Goal: Task Accomplishment & Management: Manage account settings

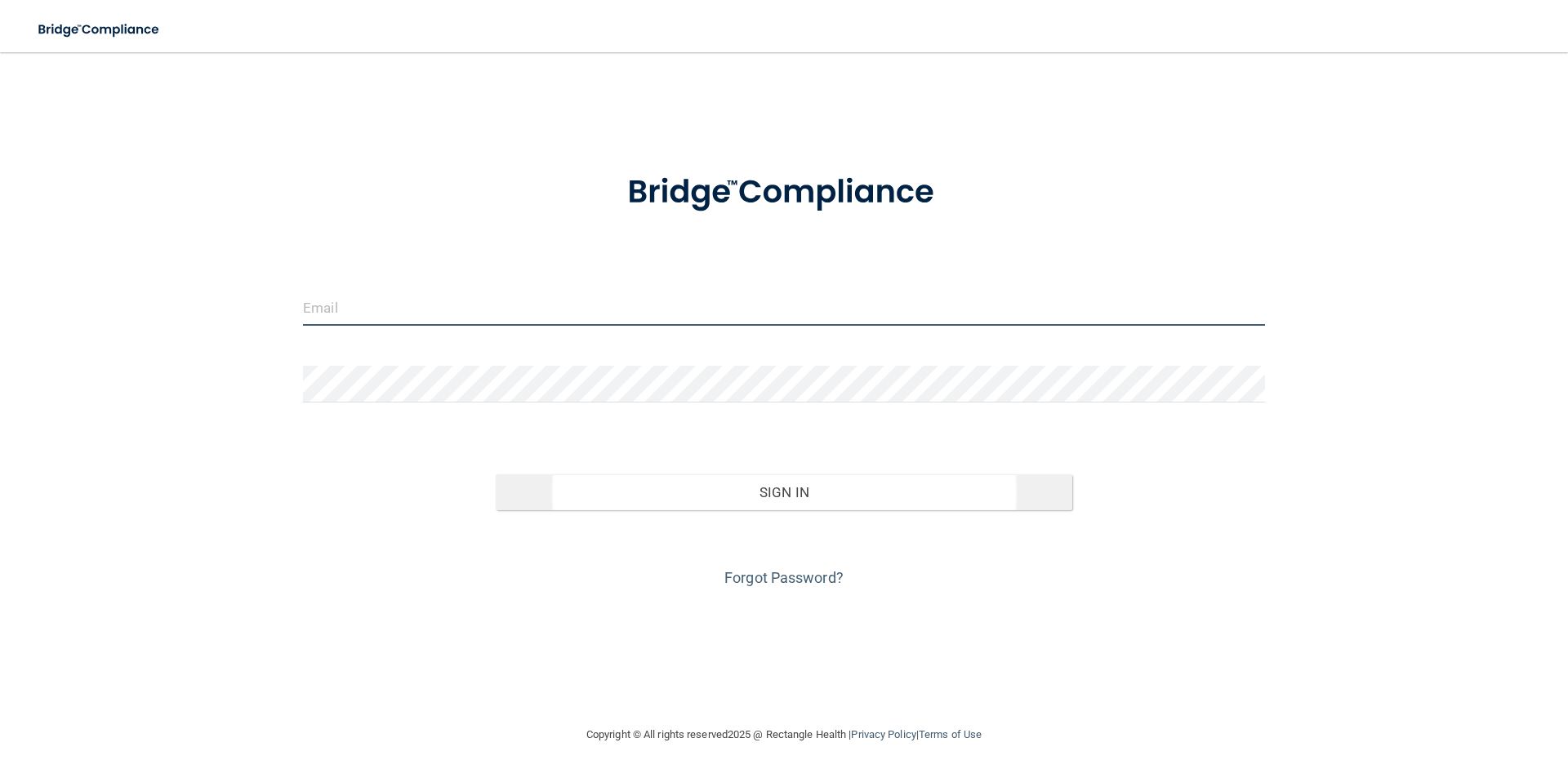
type input "[PERSON_NAME][EMAIL_ADDRESS][PERSON_NAME][DOMAIN_NAME]"
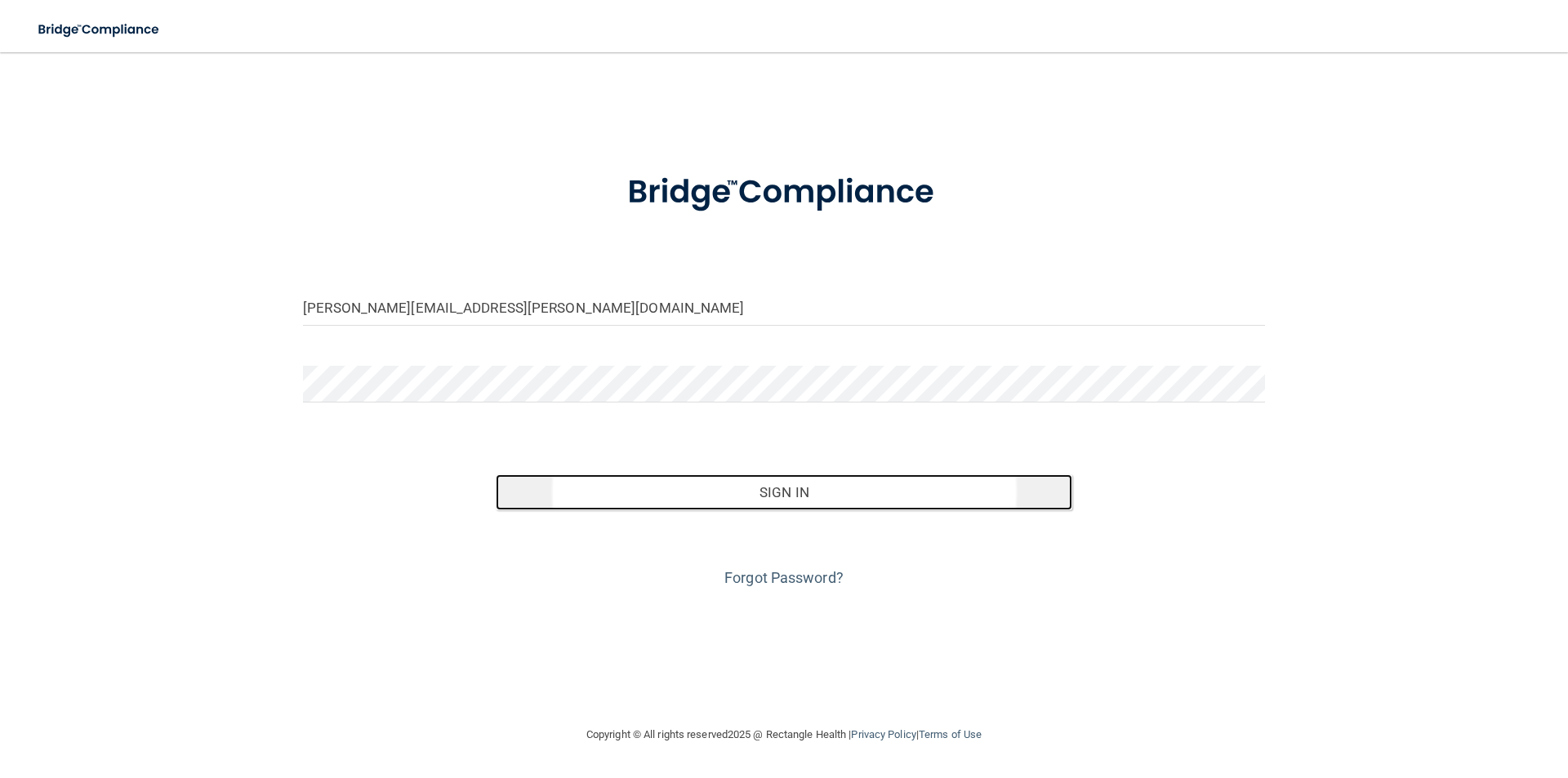
click at [728, 492] on button "Sign In" at bounding box center [784, 493] width 577 height 36
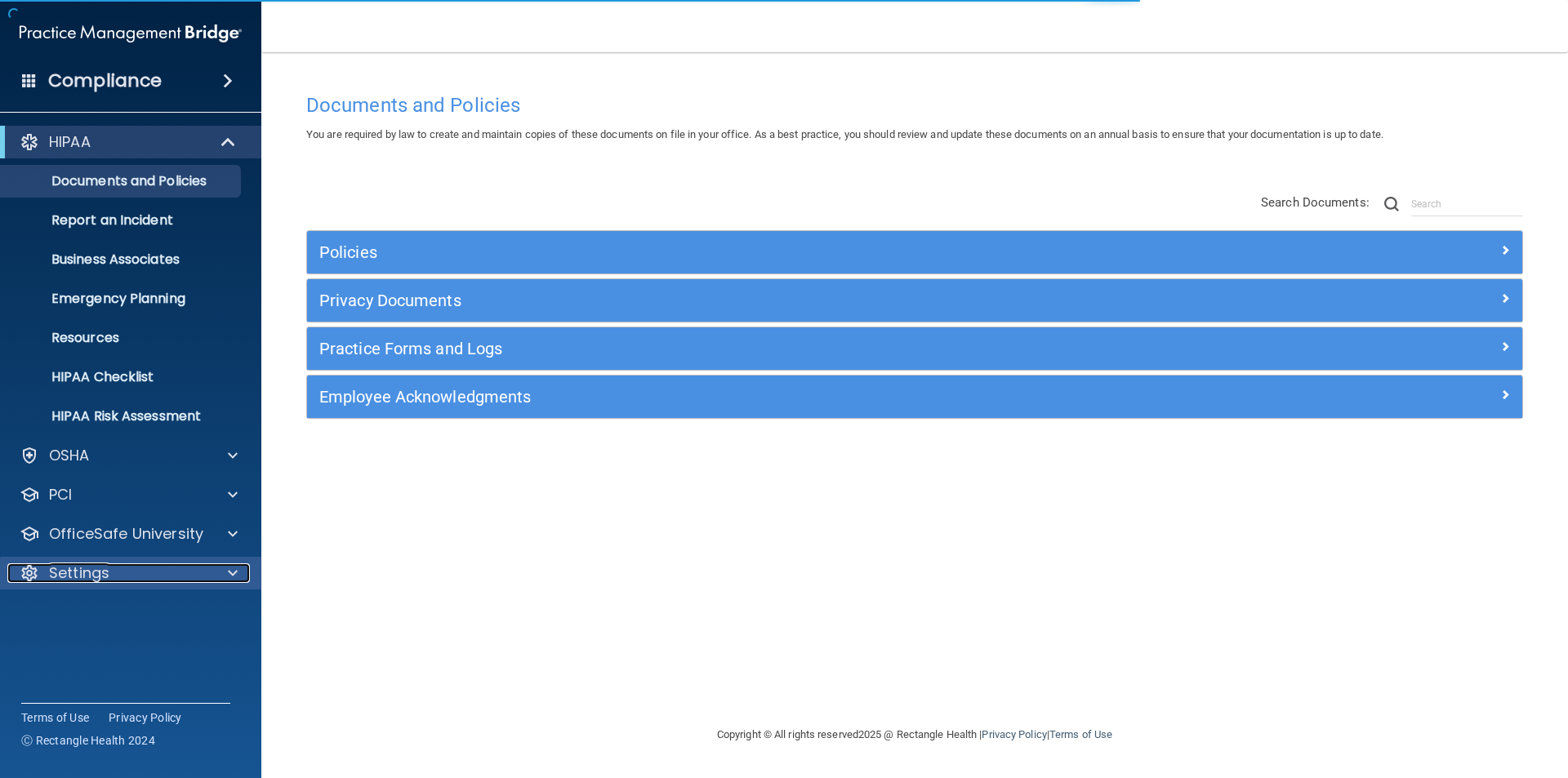
click at [105, 568] on p "Settings" at bounding box center [79, 573] width 60 height 20
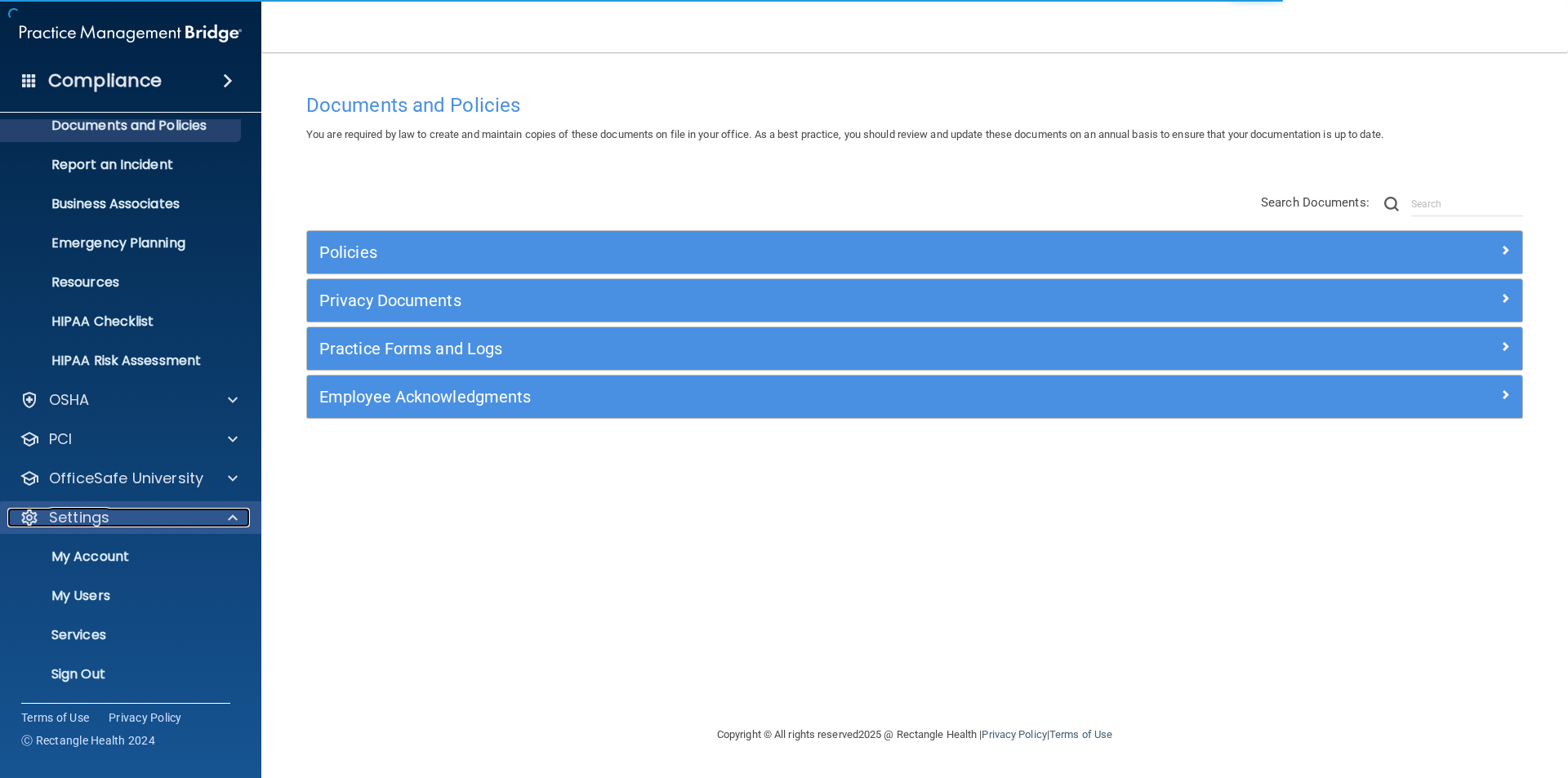
scroll to position [56, 0]
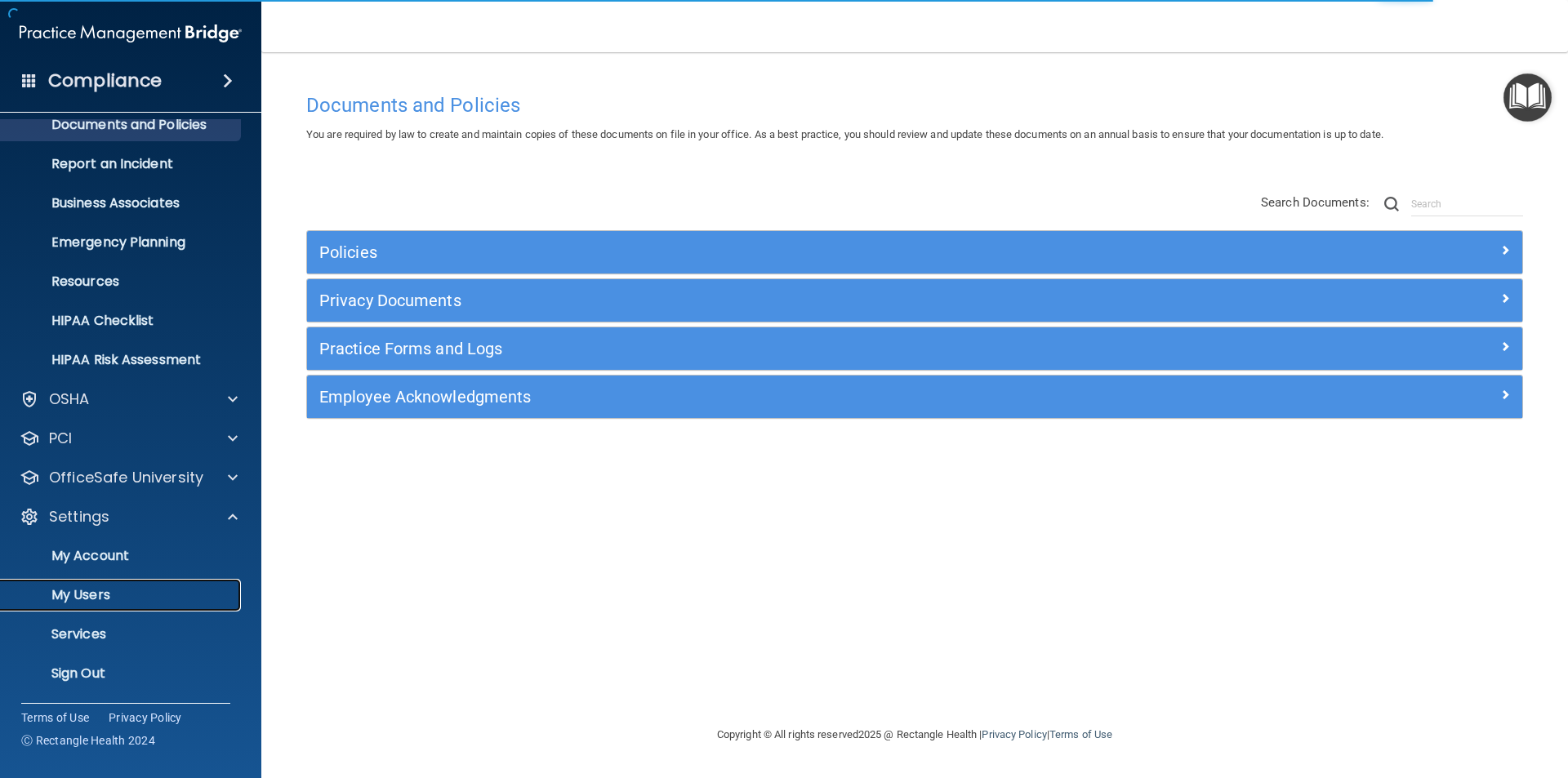
click at [92, 587] on p "My Users" at bounding box center [122, 595] width 223 height 16
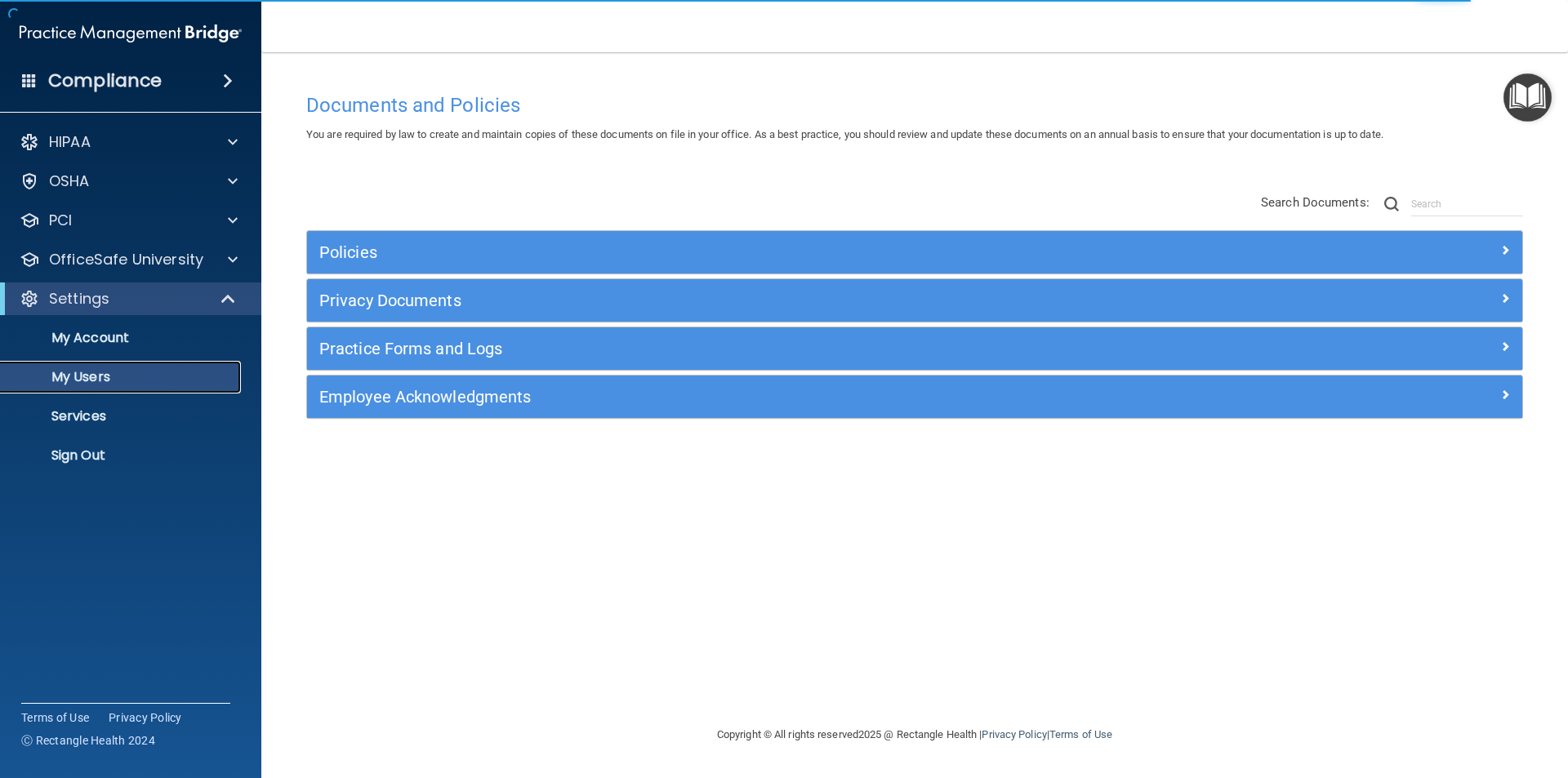
select select "20"
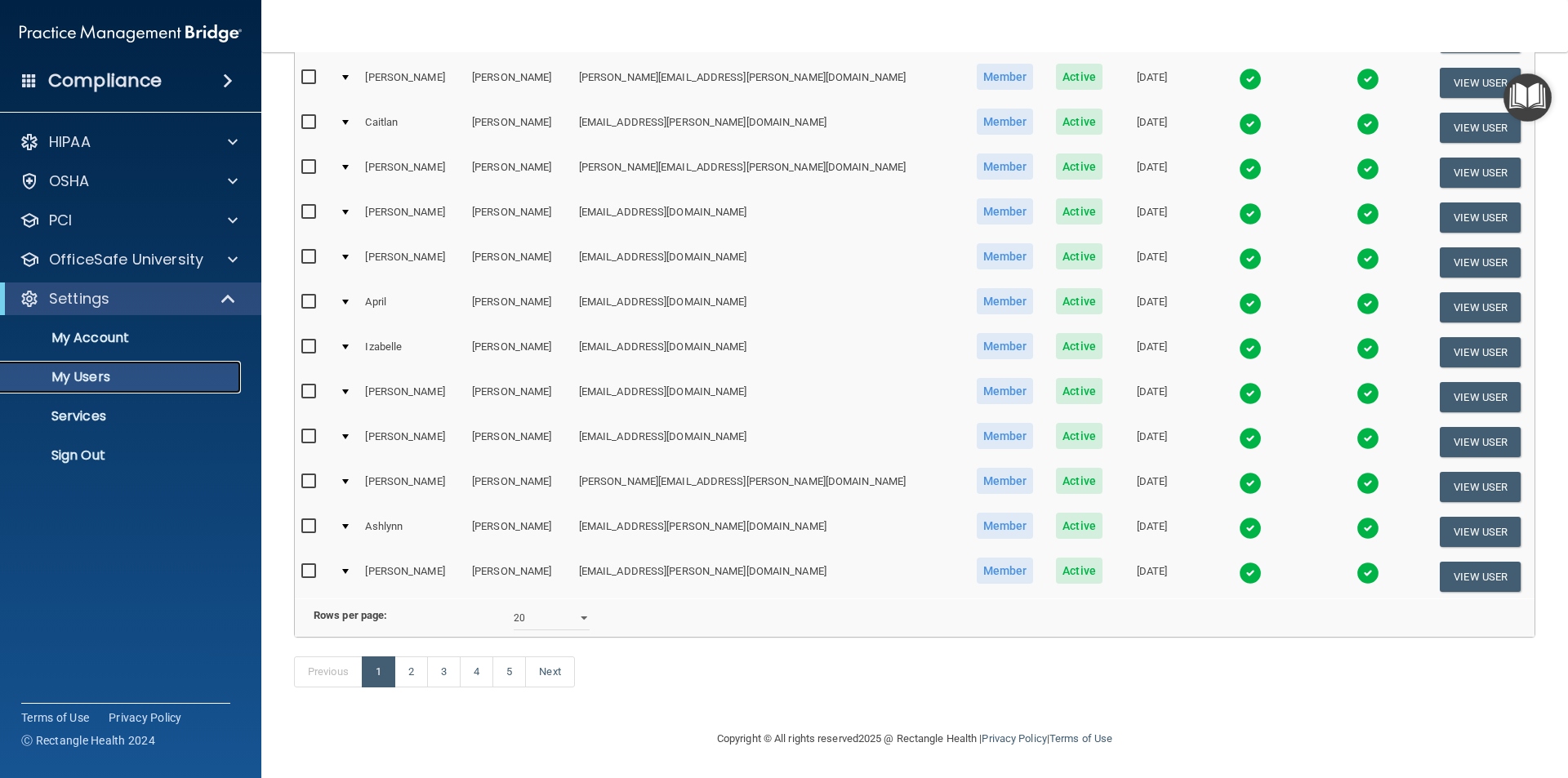
scroll to position [574, 0]
click at [505, 674] on link "5" at bounding box center [509, 672] width 34 height 31
select select "20"
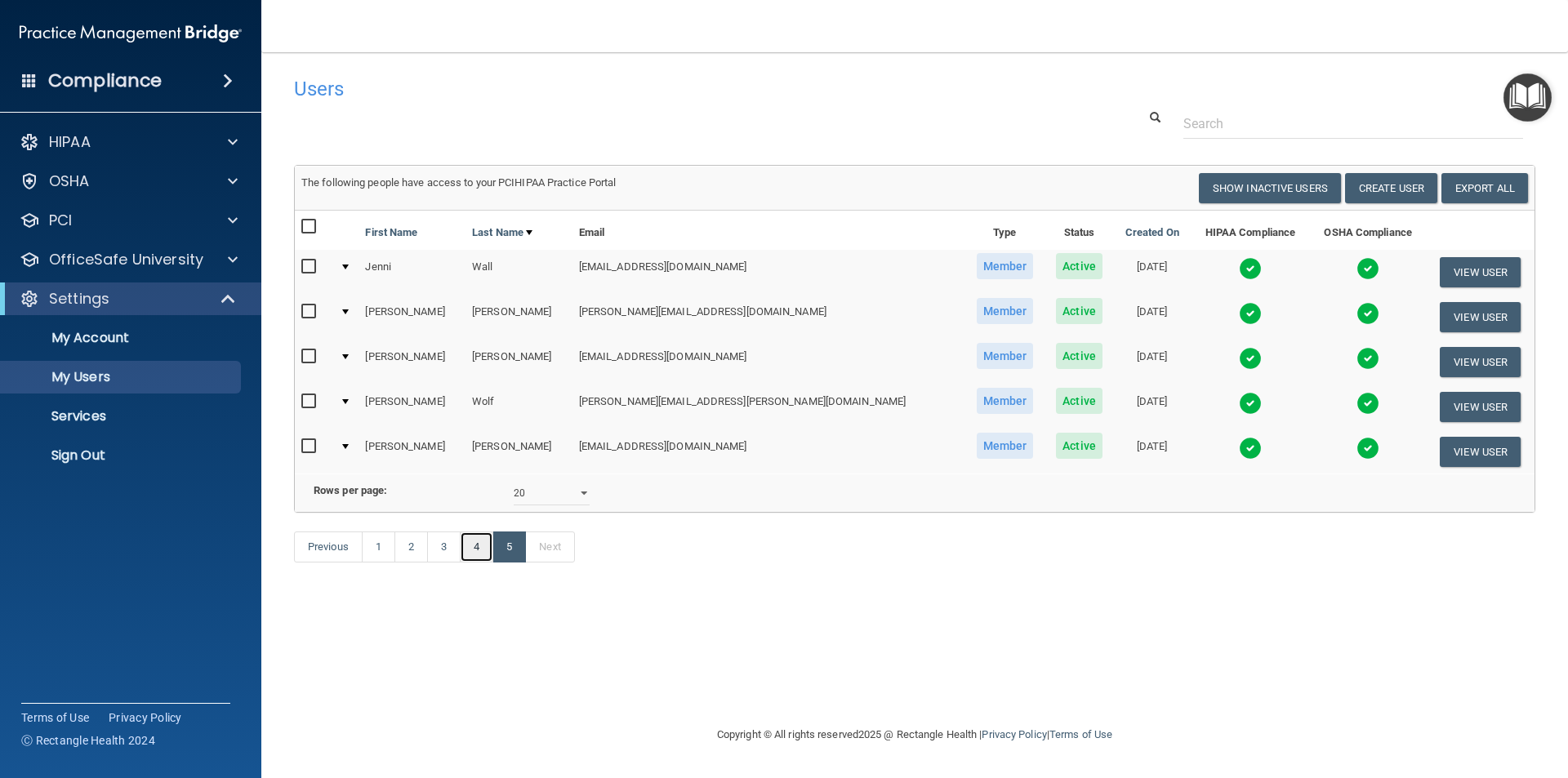
click at [477, 562] on link "4" at bounding box center [476, 547] width 34 height 31
select select "20"
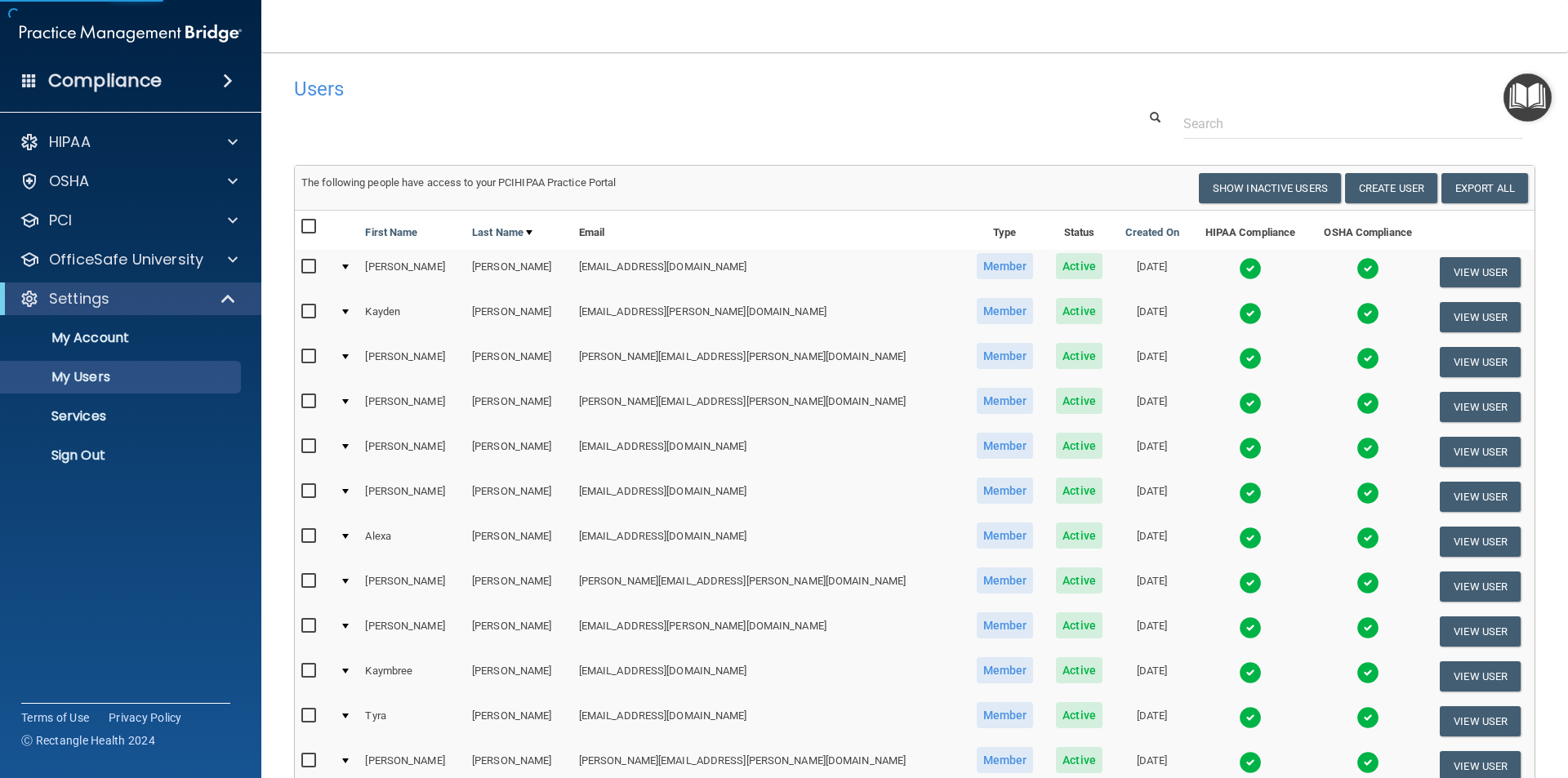
scroll to position [490, 0]
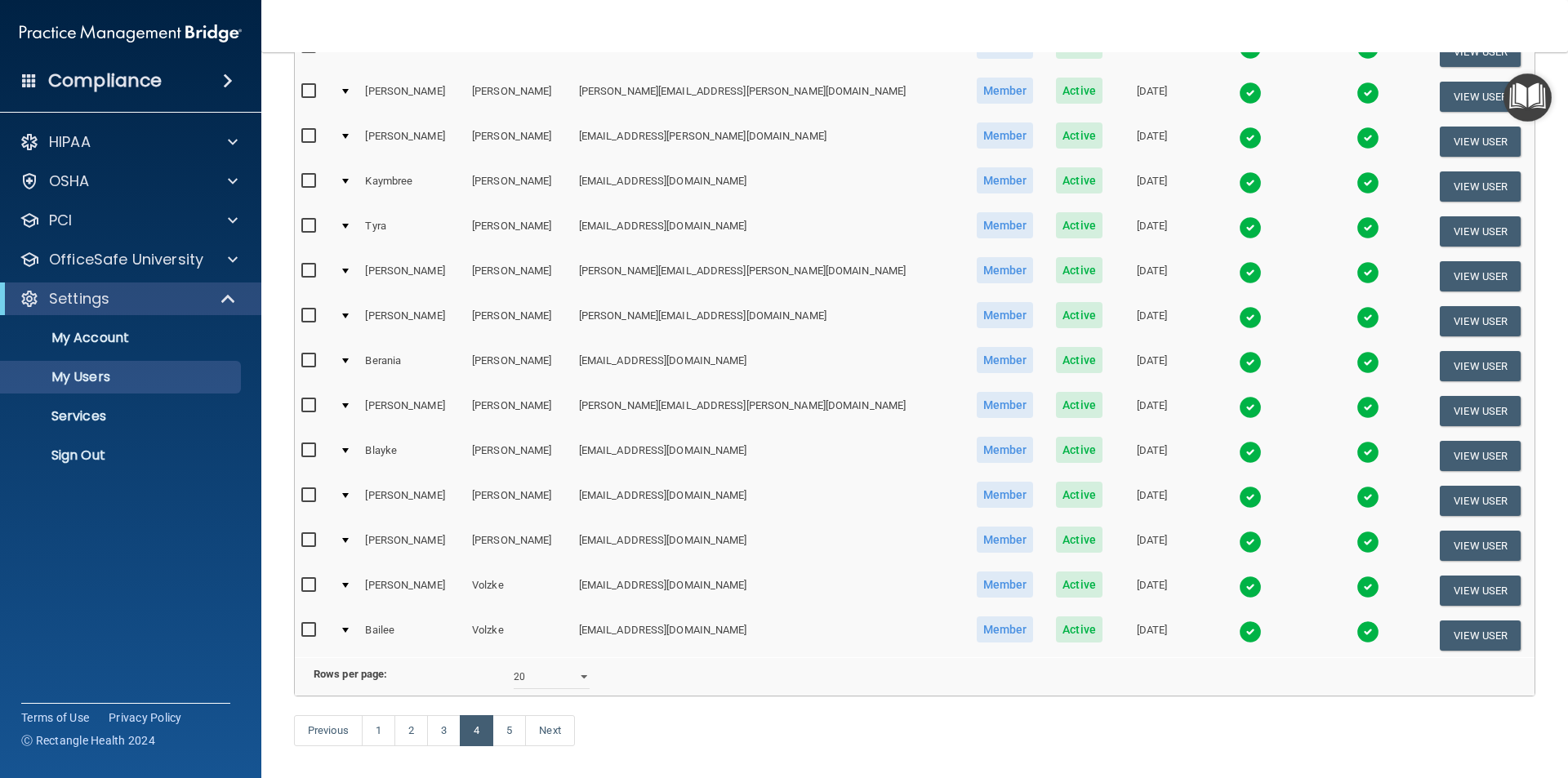
click at [308, 583] on input "checkbox" at bounding box center [310, 585] width 19 height 13
checkbox input "true"
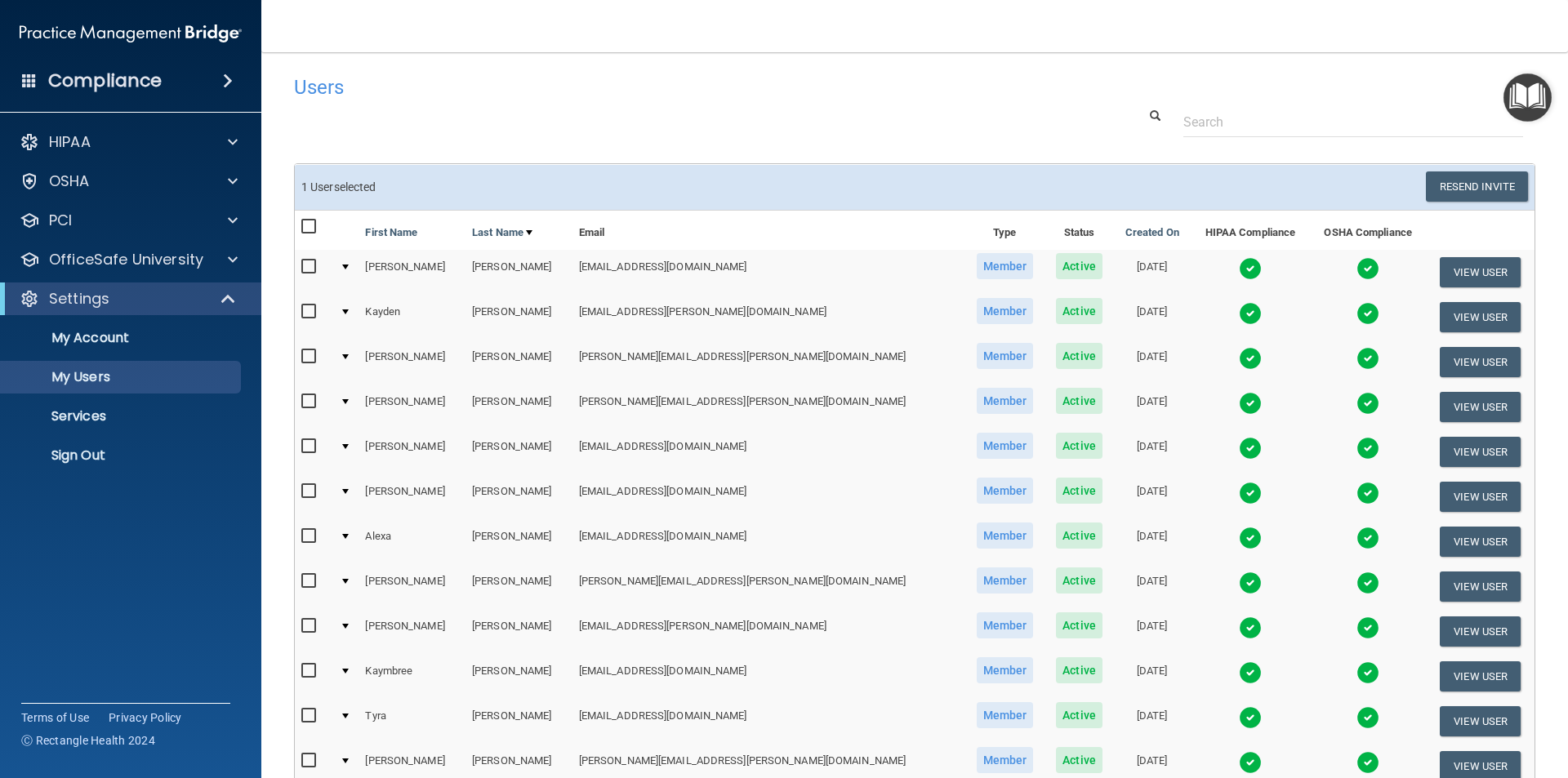
scroll to position [0, 0]
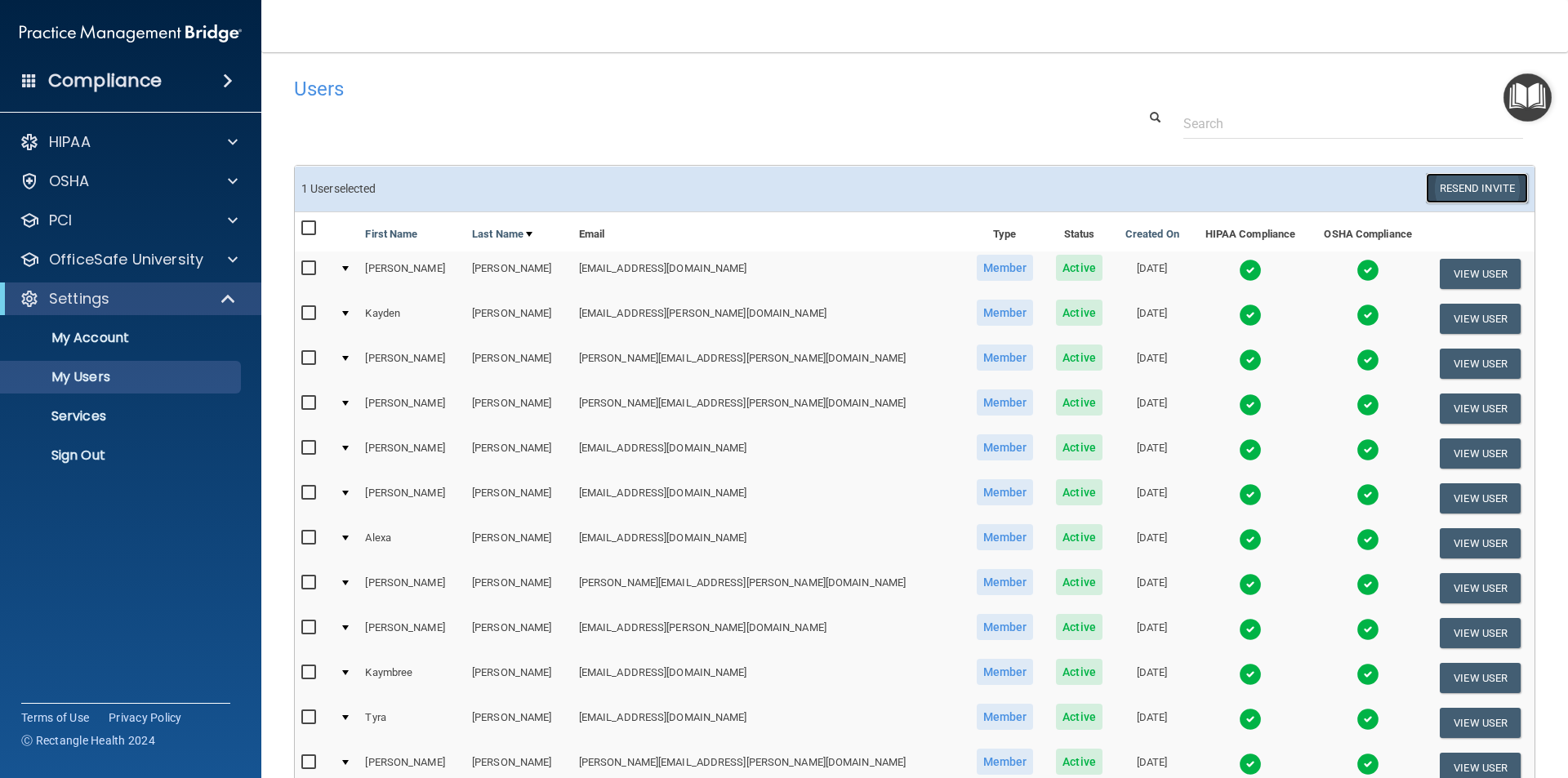
click at [1483, 185] on button "Resend Invite" at bounding box center [1477, 188] width 102 height 30
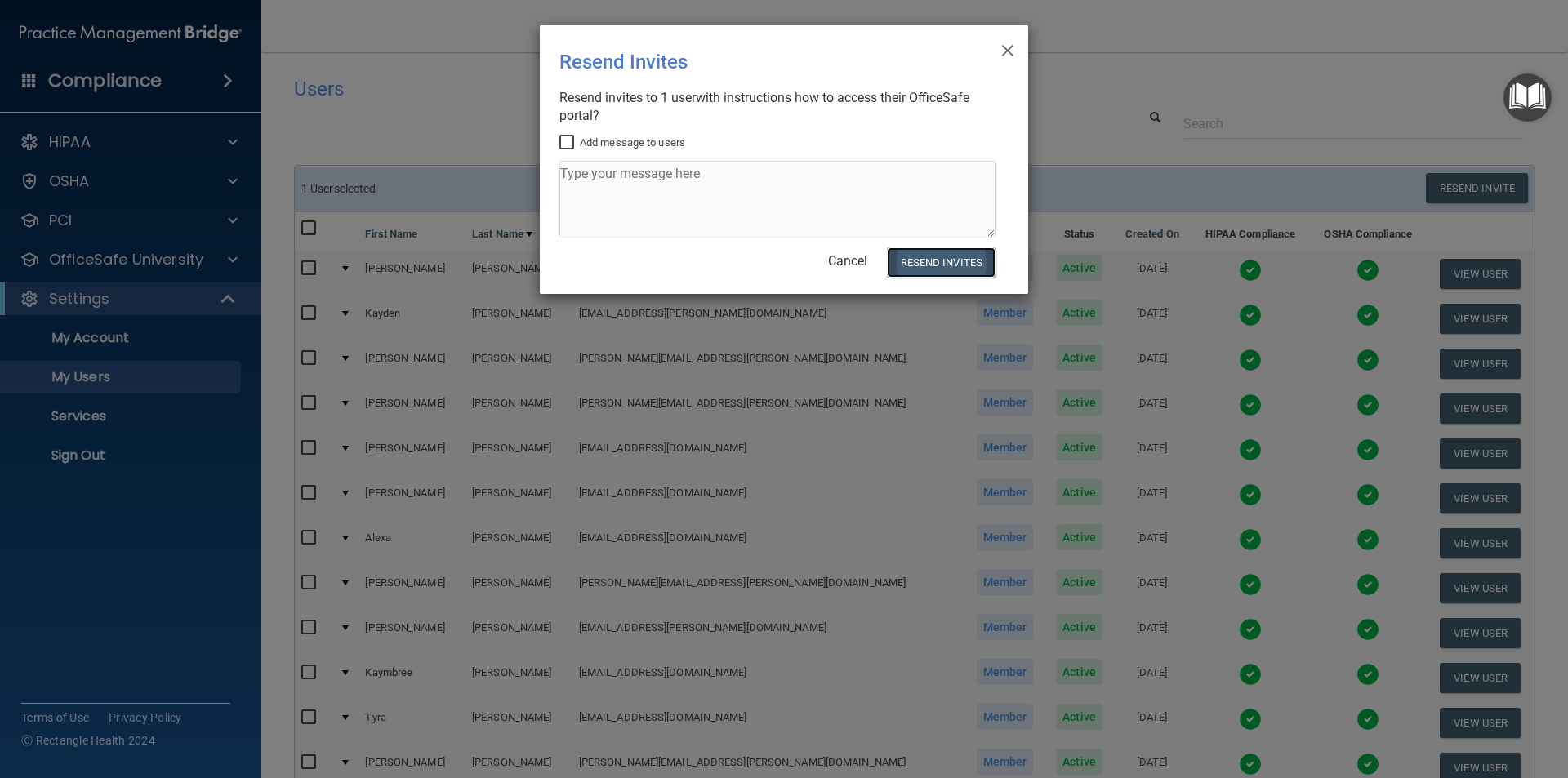
click at [935, 263] on button "Resend Invites" at bounding box center [941, 262] width 109 height 30
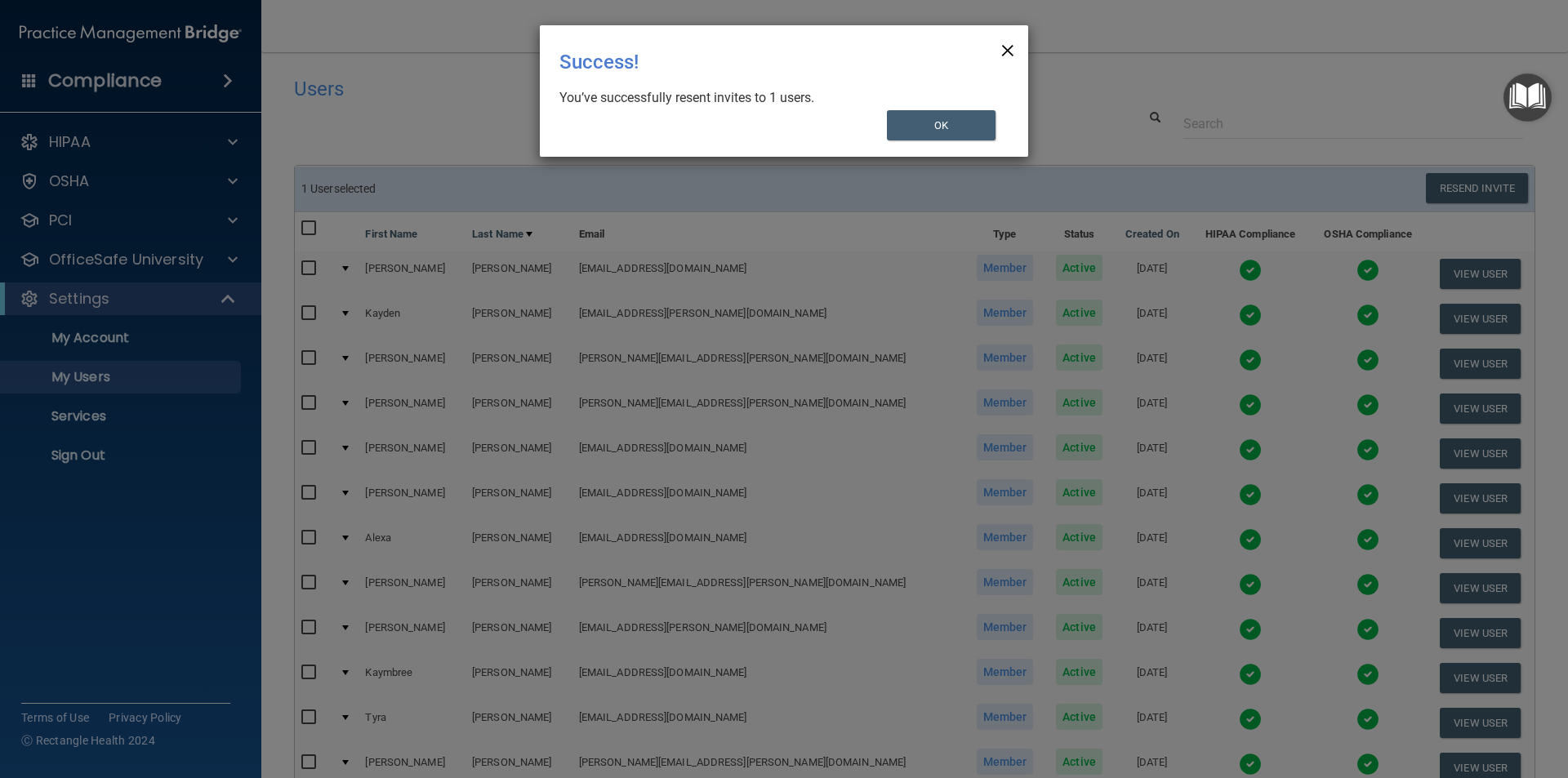
click at [1007, 47] on span "×" at bounding box center [1007, 48] width 15 height 33
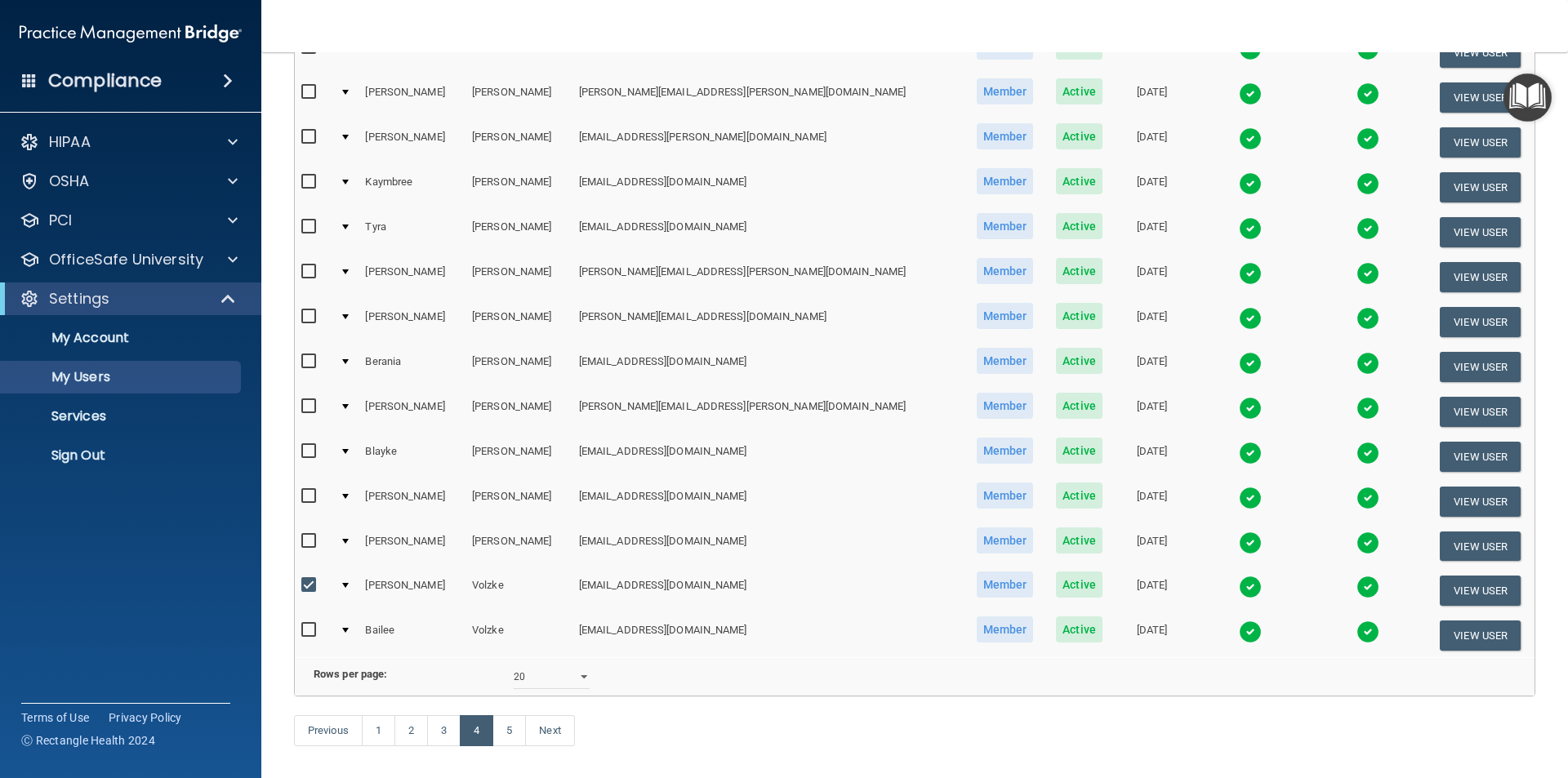
scroll to position [574, 0]
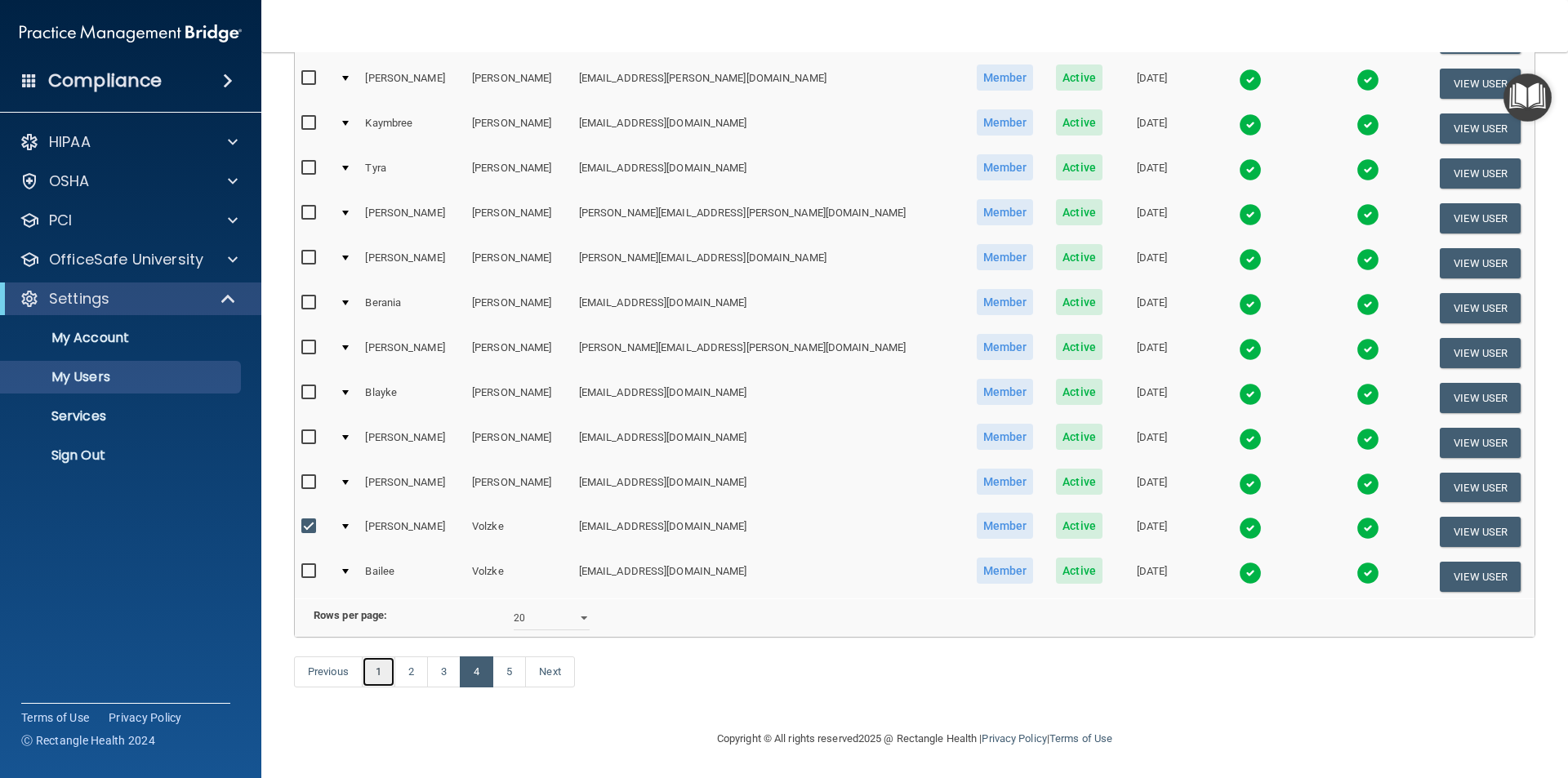
click at [384, 662] on link "1" at bounding box center [378, 672] width 34 height 31
select select "20"
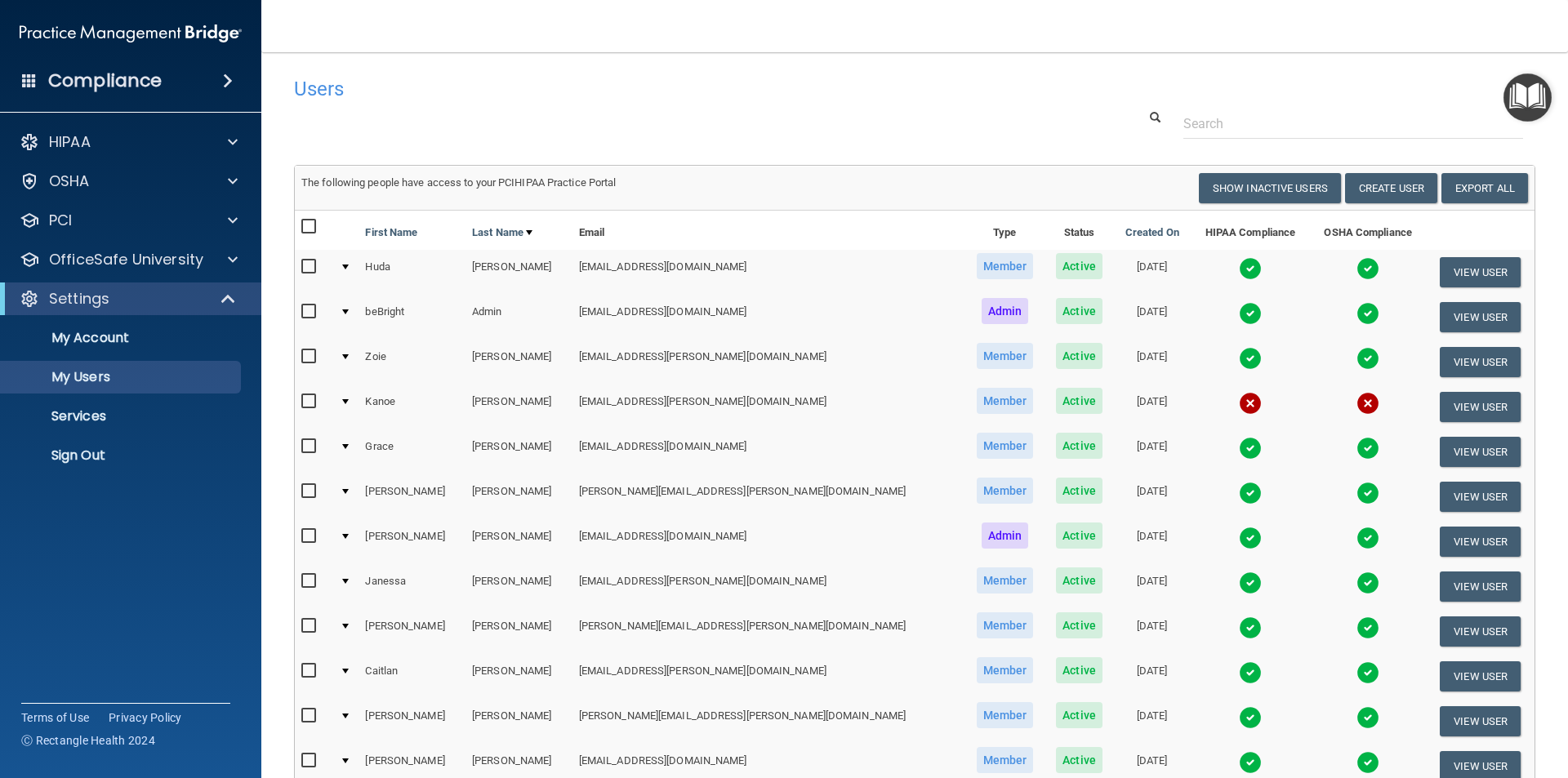
click at [308, 402] on input "checkbox" at bounding box center [310, 401] width 19 height 13
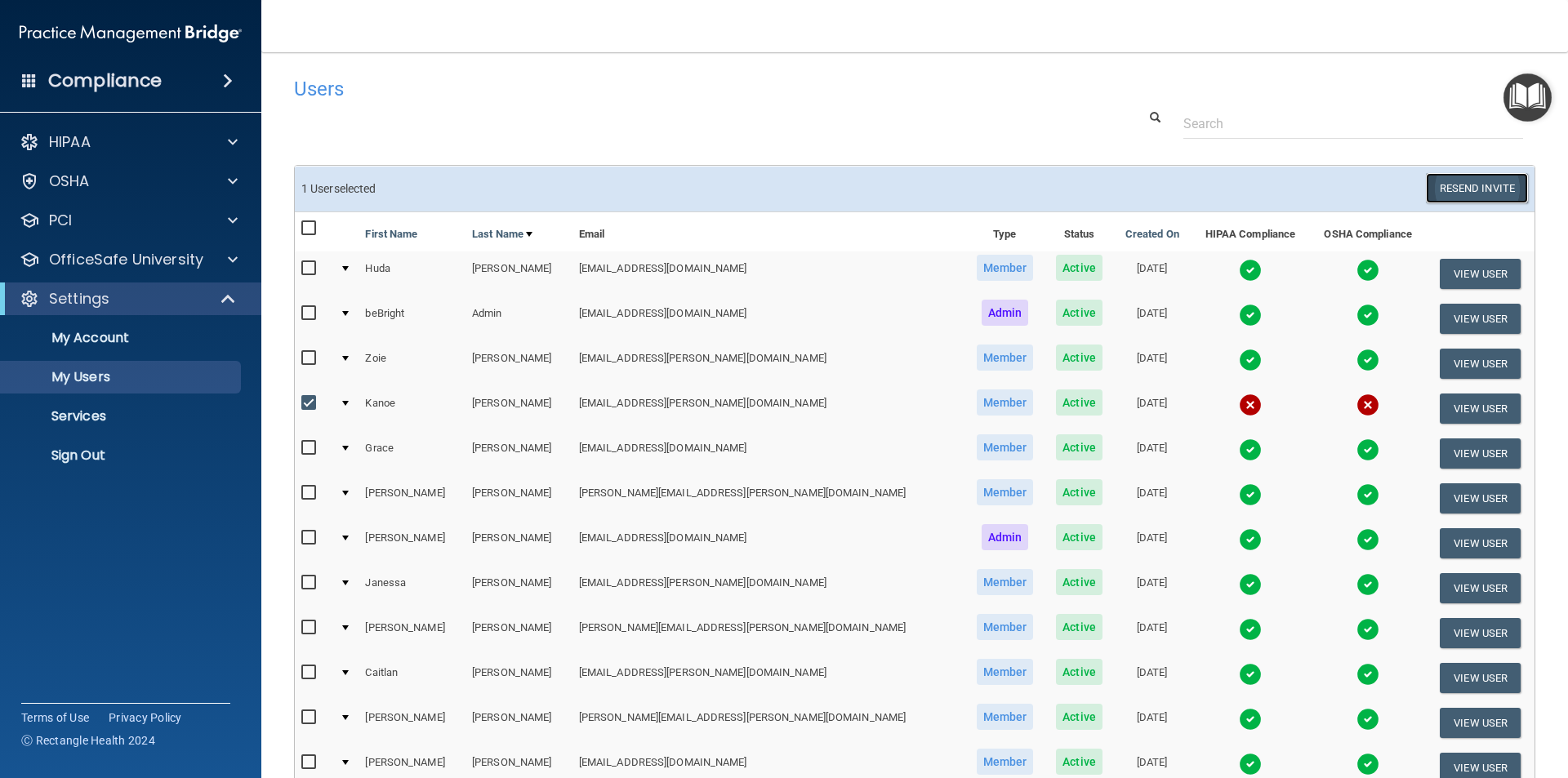
click at [1427, 182] on button "Resend Invite" at bounding box center [1477, 188] width 102 height 30
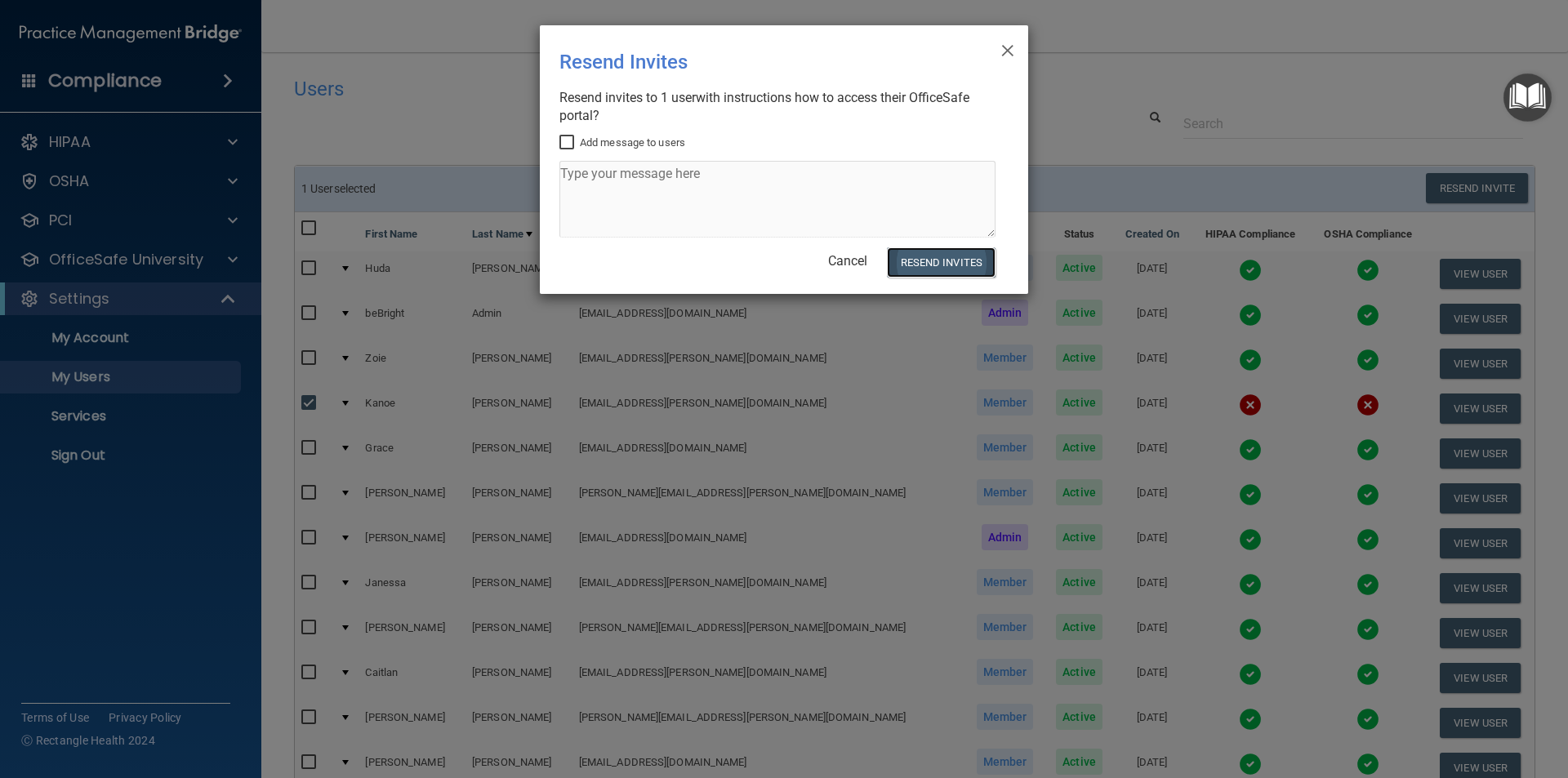
click at [963, 263] on button "Resend Invites" at bounding box center [941, 262] width 109 height 30
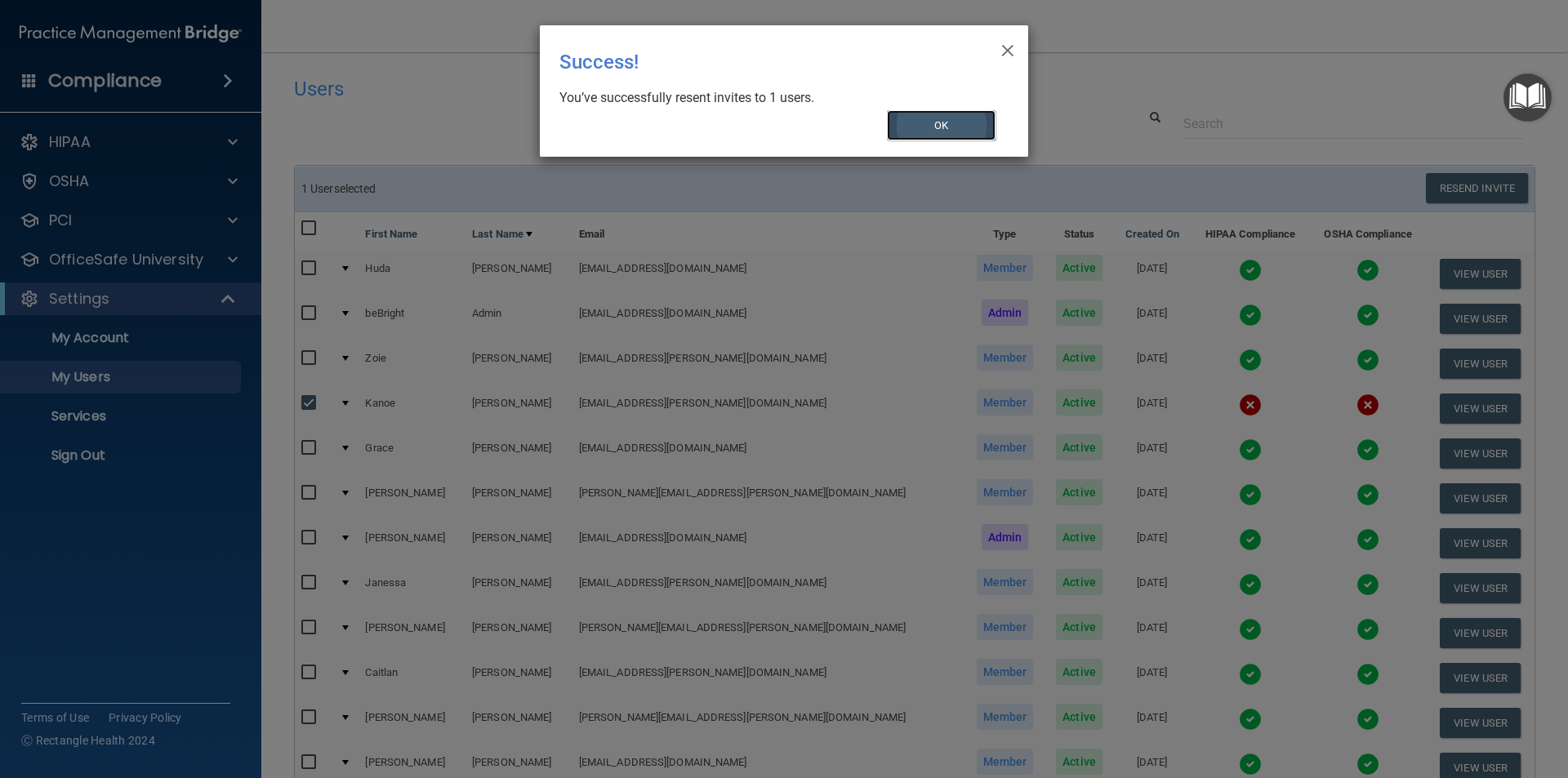
click at [947, 122] on button "OK" at bounding box center [941, 125] width 110 height 30
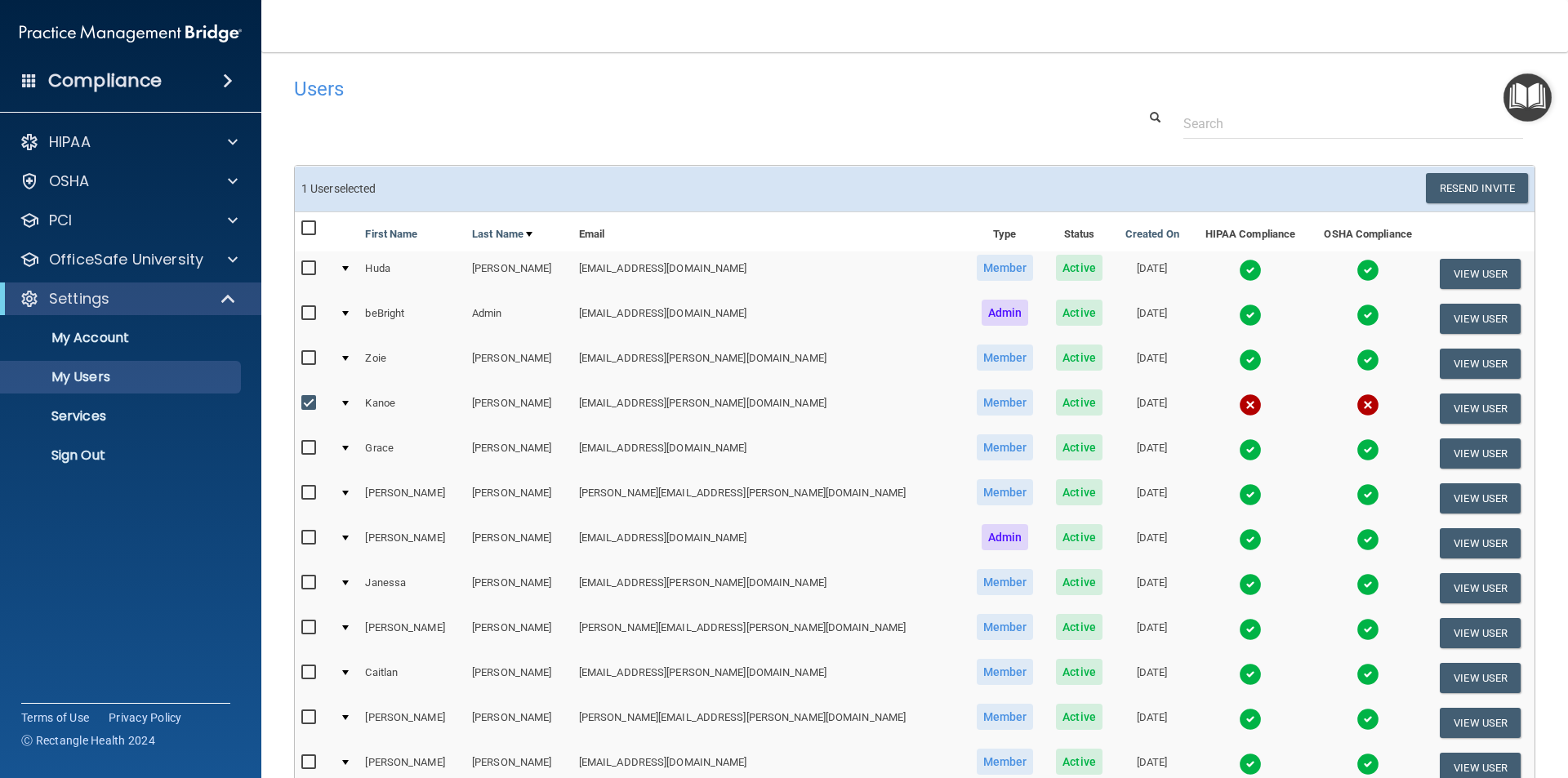
click at [307, 406] on input "checkbox" at bounding box center [310, 403] width 19 height 13
checkbox input "false"
